Goal: Transaction & Acquisition: Download file/media

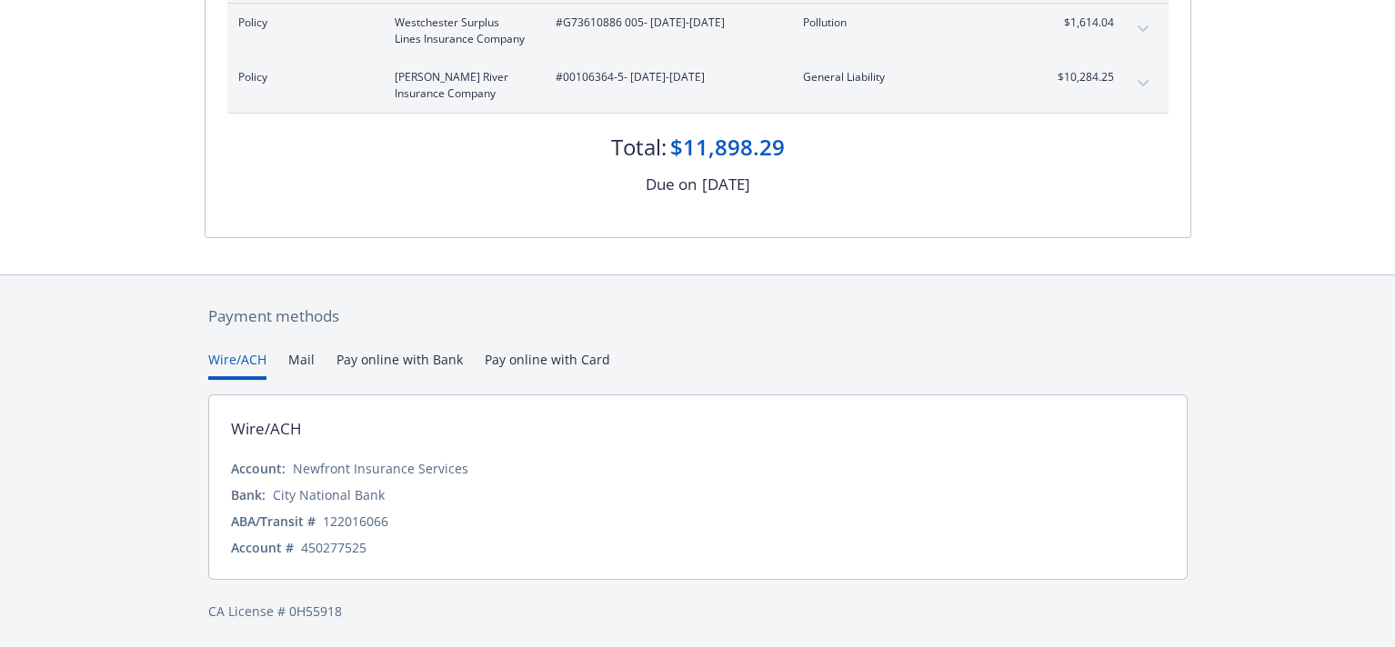
scroll to position [306, 0]
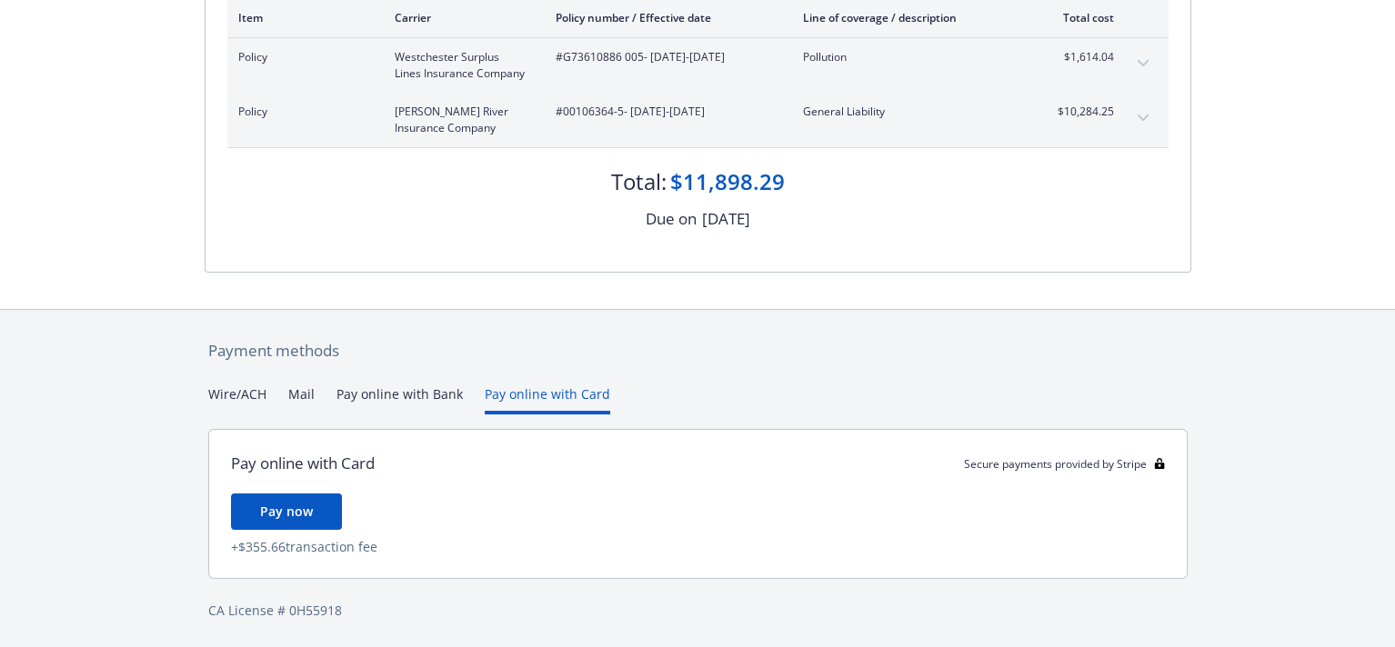
click at [514, 358] on div "Payment methods Wire/ACH Mail Pay online with Bank Pay online with Card Pay onl…" at bounding box center [698, 480] width 987 height 340
click at [286, 514] on span "Pay now" at bounding box center [286, 511] width 53 height 17
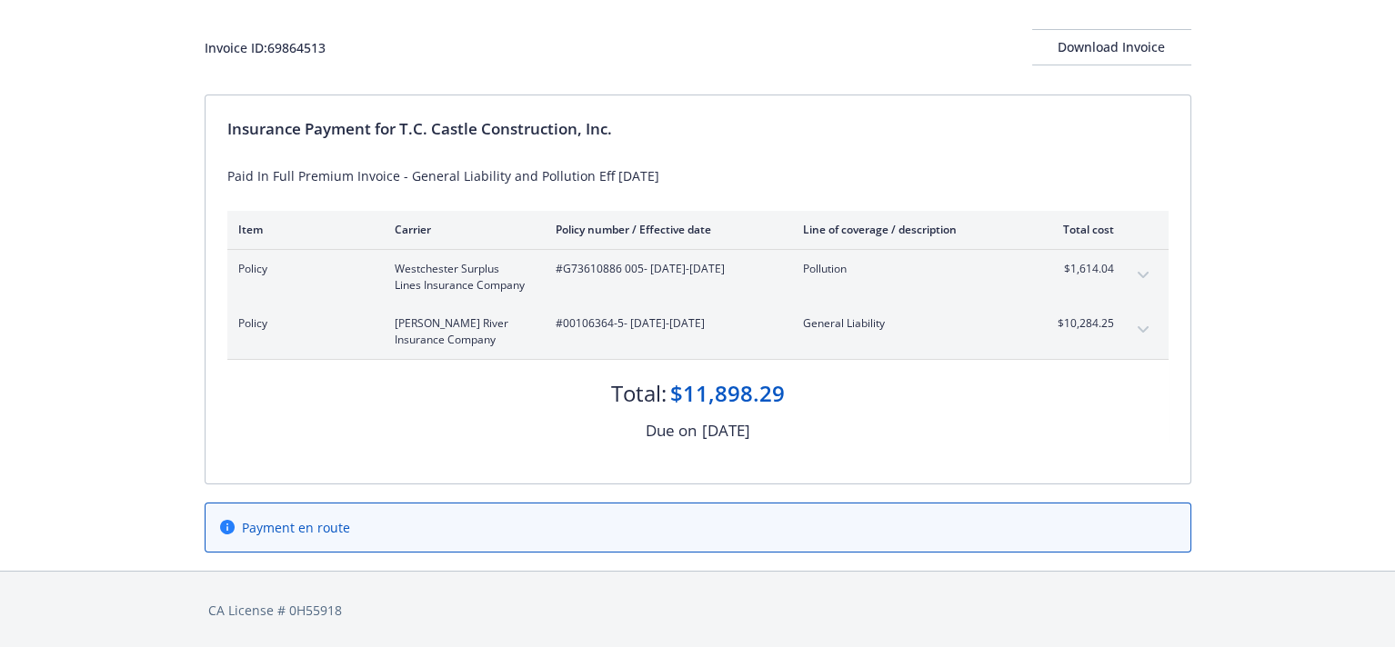
click at [347, 527] on span "Payment en route" at bounding box center [296, 527] width 108 height 19
click at [333, 529] on span "Payment en route" at bounding box center [296, 527] width 108 height 19
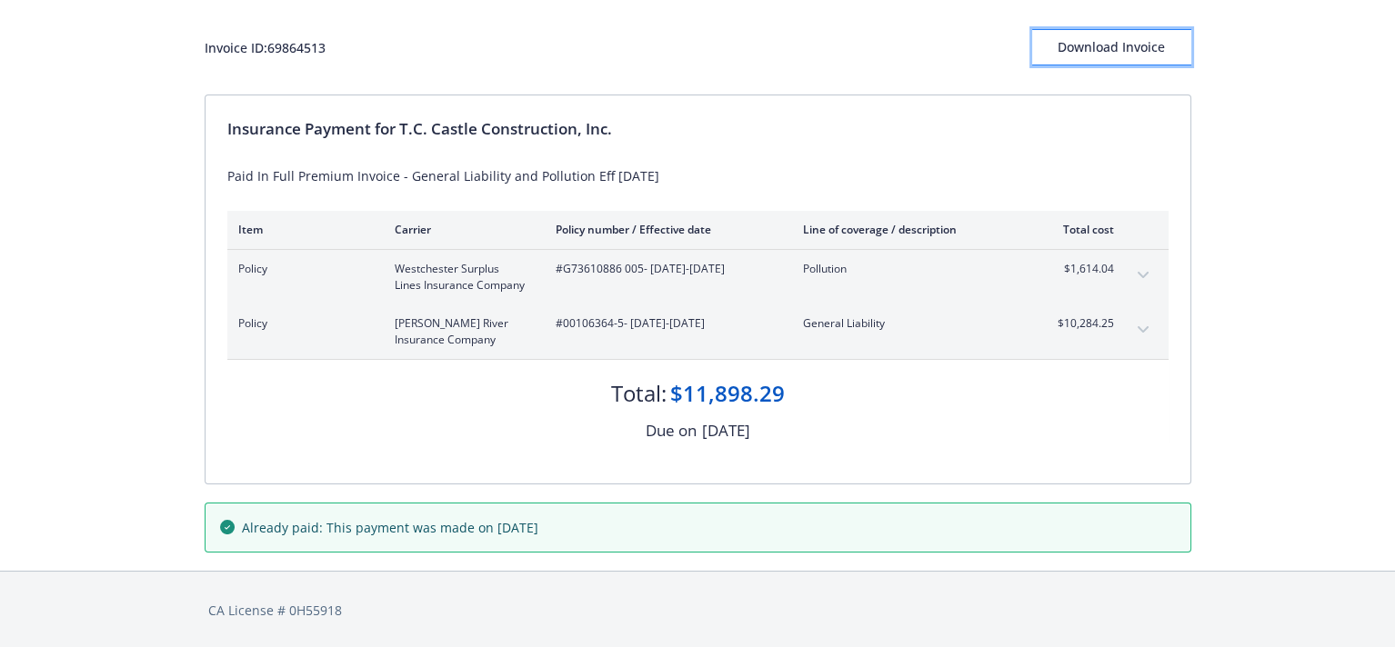
click at [1086, 53] on div "Download Invoice" at bounding box center [1111, 47] width 159 height 35
